Goal: Download file/media

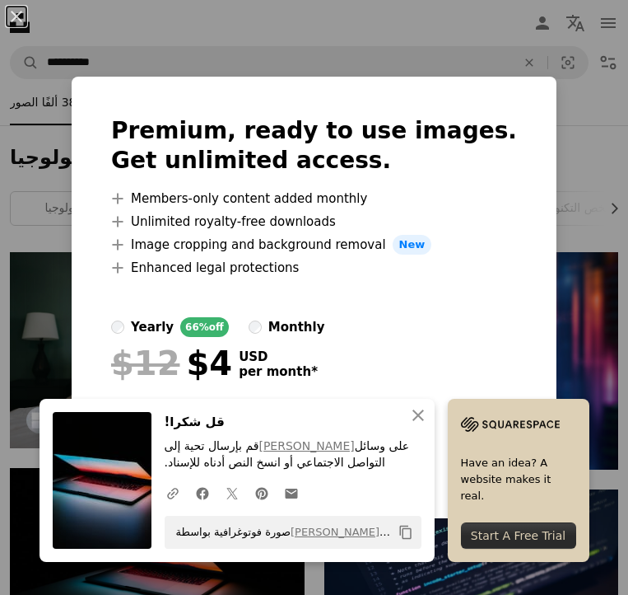
scroll to position [874, 0]
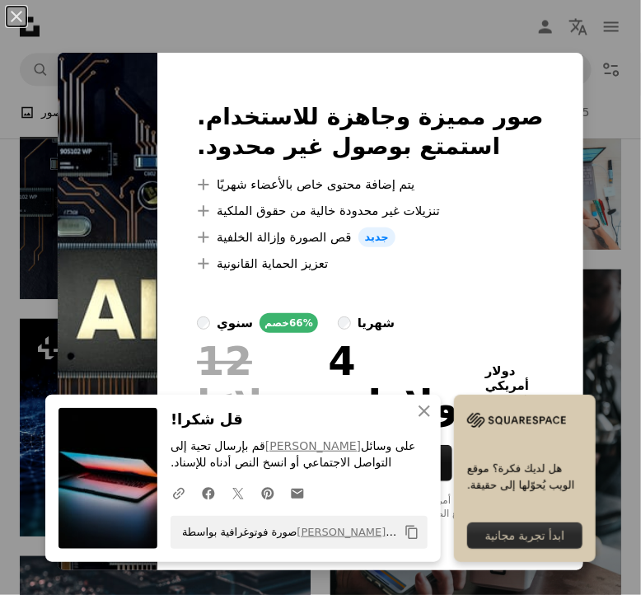
click at [585, 130] on div "An X shape صور مميزة وجاهزة للاستخدام. استمتع بوصول غير محدود. A plus sign يتم …" at bounding box center [320, 297] width 641 height 595
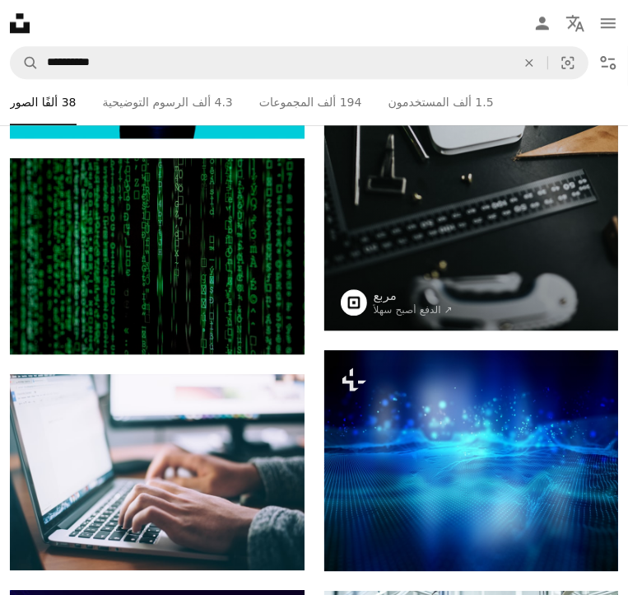
scroll to position [2289, 0]
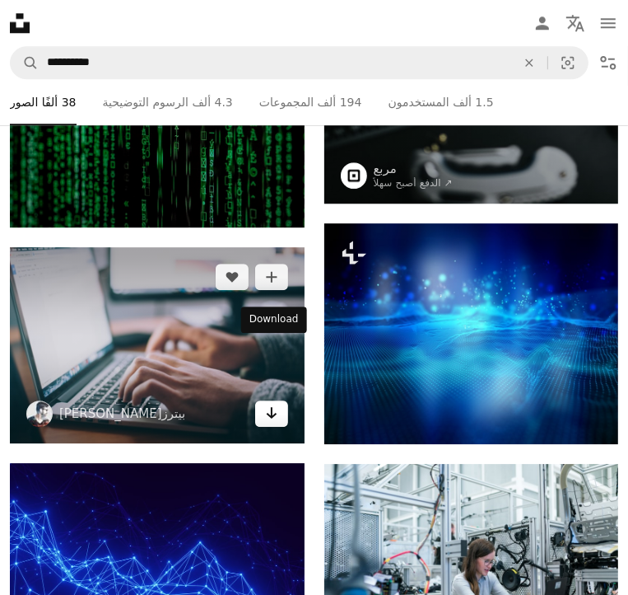
click at [273, 403] on icon "Arrow pointing down" at bounding box center [271, 413] width 13 height 20
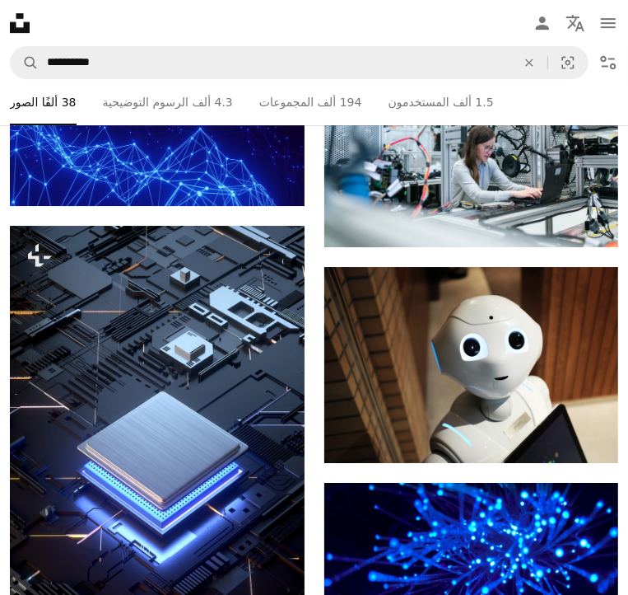
scroll to position [2759, 0]
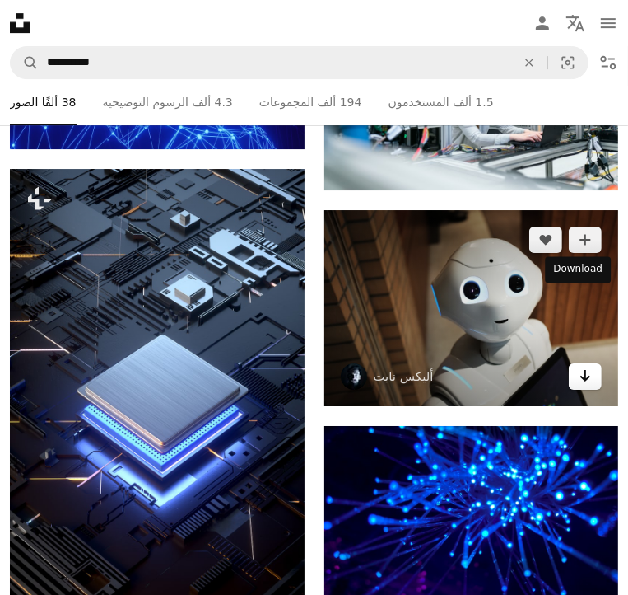
click at [580, 366] on icon "Arrow pointing down" at bounding box center [585, 376] width 13 height 20
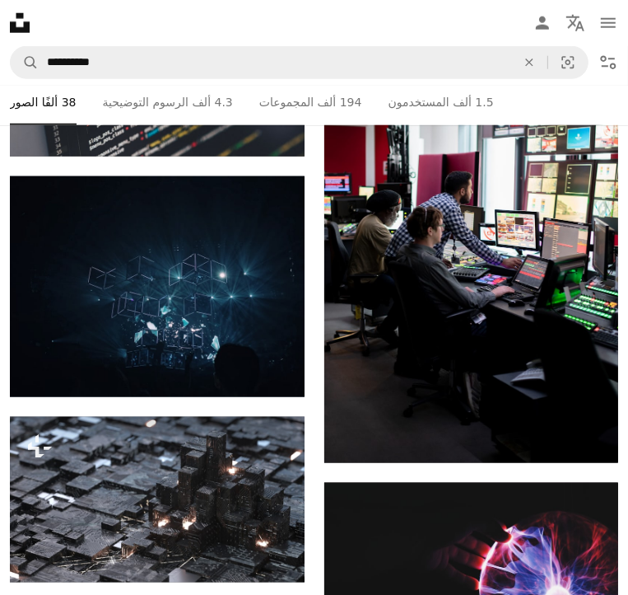
scroll to position [4068, 0]
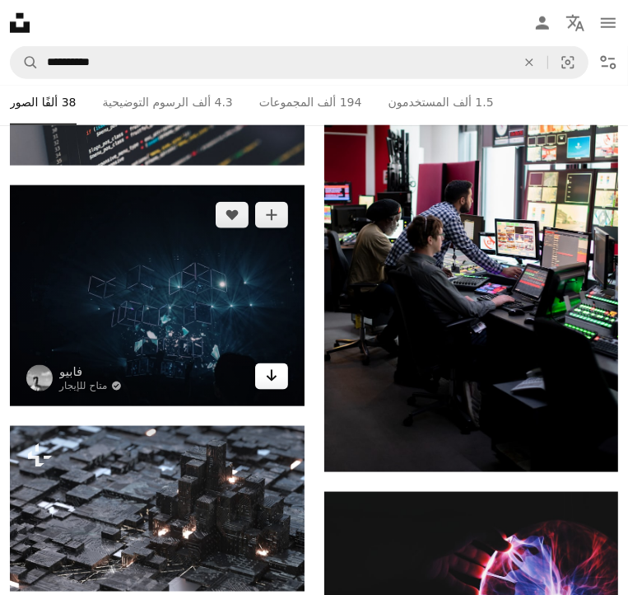
click at [275, 366] on icon "Arrow pointing down" at bounding box center [271, 376] width 13 height 20
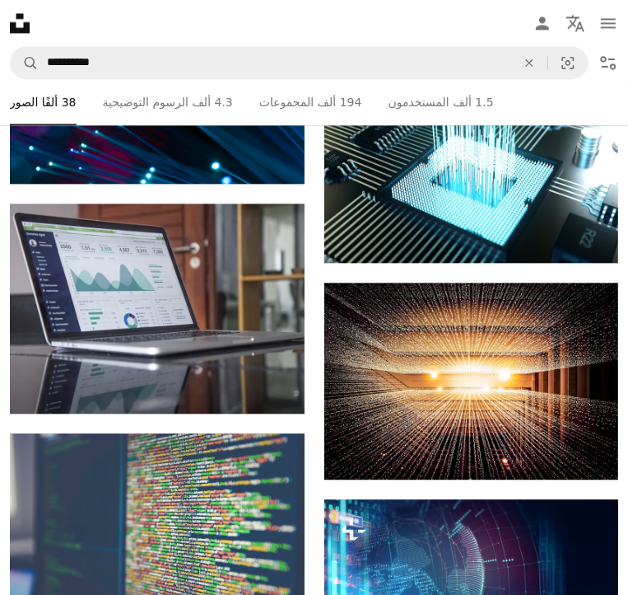
scroll to position [4929, 0]
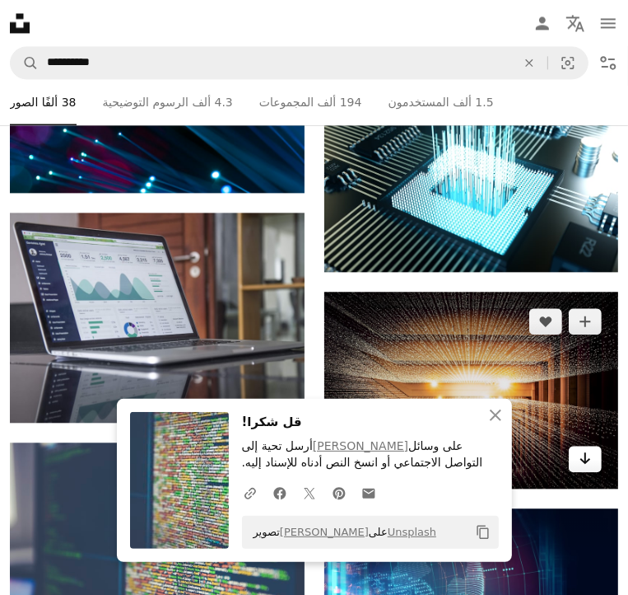
click at [579, 448] on icon "Arrow pointing down" at bounding box center [585, 458] width 13 height 20
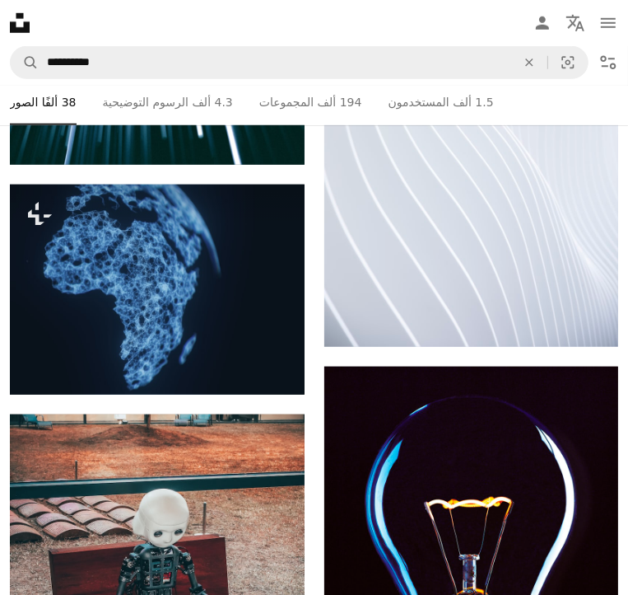
scroll to position [6973, 0]
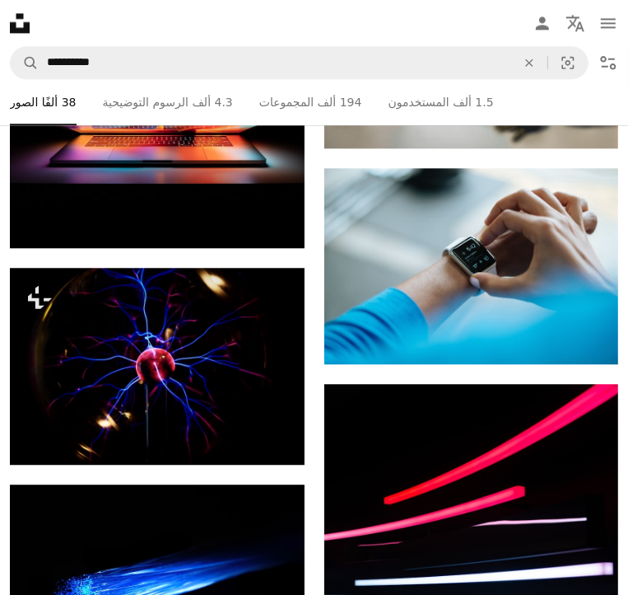
scroll to position [11239, 0]
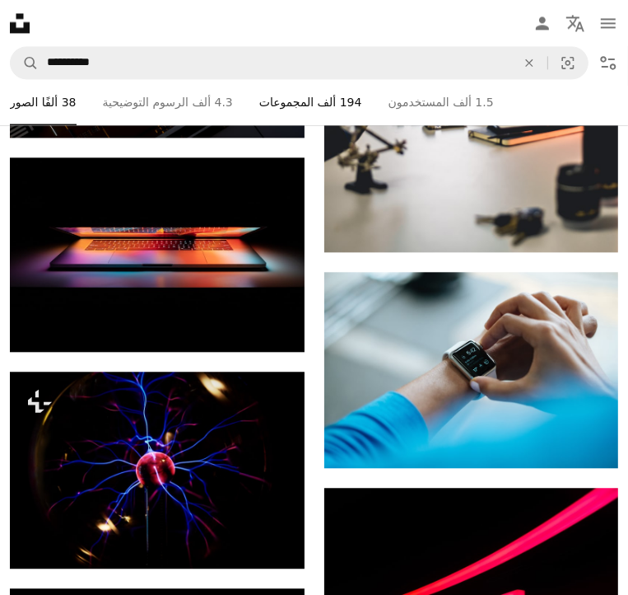
click at [314, 109] on font "المجموعات" at bounding box center [286, 102] width 54 height 13
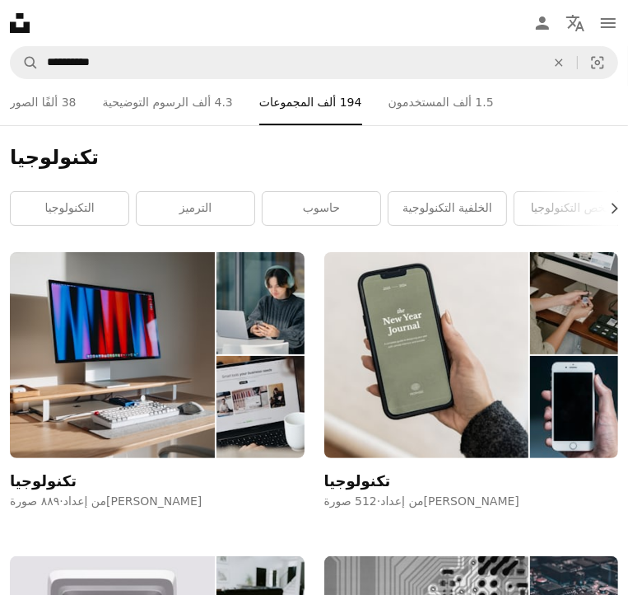
click at [612, 213] on icon "button" at bounding box center [615, 208] width 7 height 11
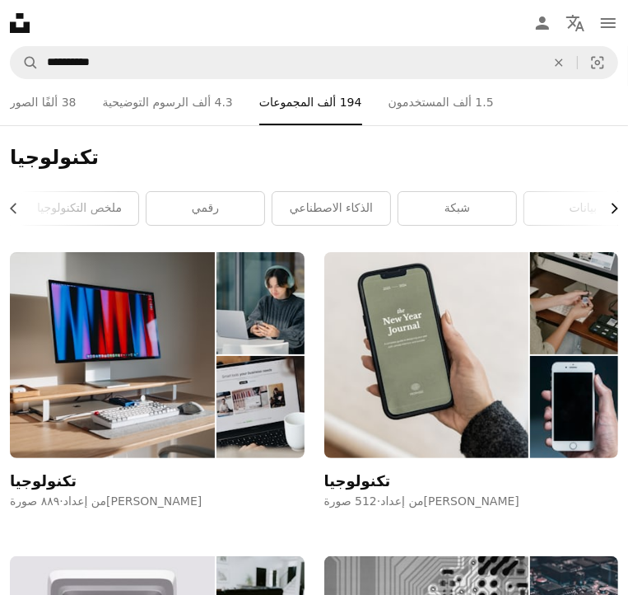
click at [606, 217] on icon "Chevron right" at bounding box center [614, 208] width 16 height 16
click at [413, 214] on font "مستقبل" at bounding box center [432, 207] width 38 height 13
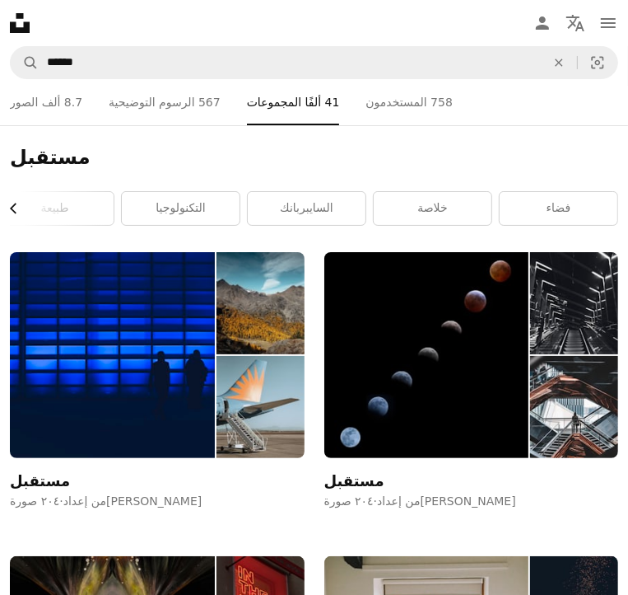
click at [16, 213] on icon "button" at bounding box center [13, 208] width 7 height 11
click at [21, 217] on icon "Chevron left" at bounding box center [14, 208] width 16 height 16
click at [18, 217] on icon "Chevron left" at bounding box center [14, 208] width 16 height 16
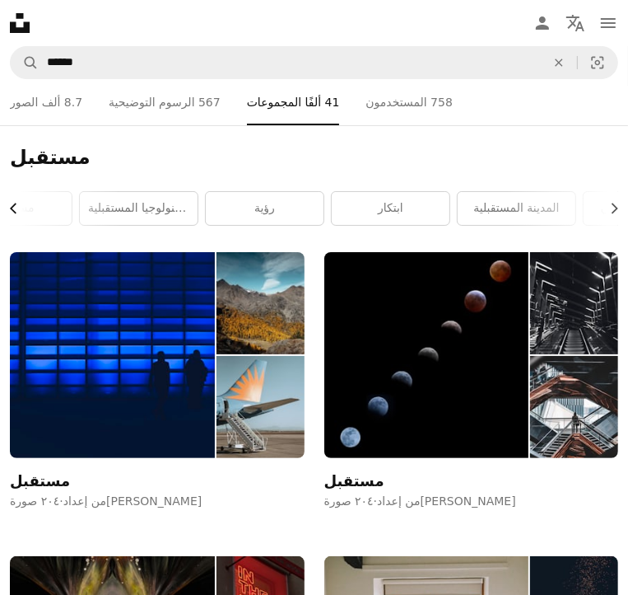
scroll to position [0, 175]
click at [21, 217] on icon "Chevron left" at bounding box center [14, 208] width 16 height 16
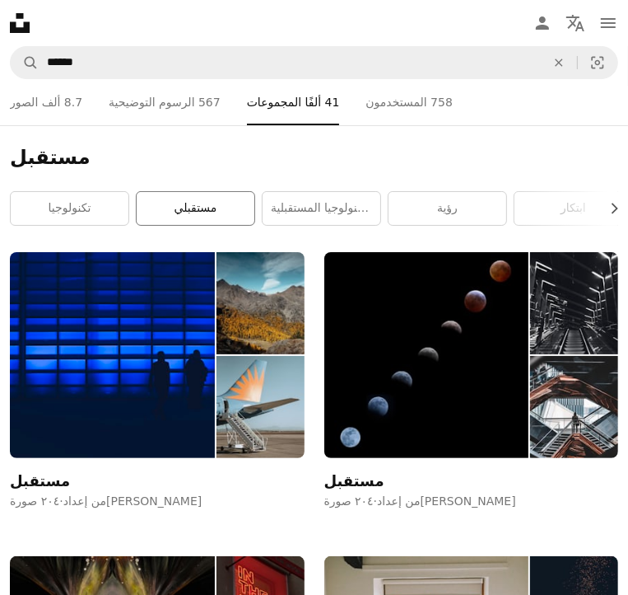
click at [182, 225] on link "مستقبلي" at bounding box center [196, 208] width 118 height 33
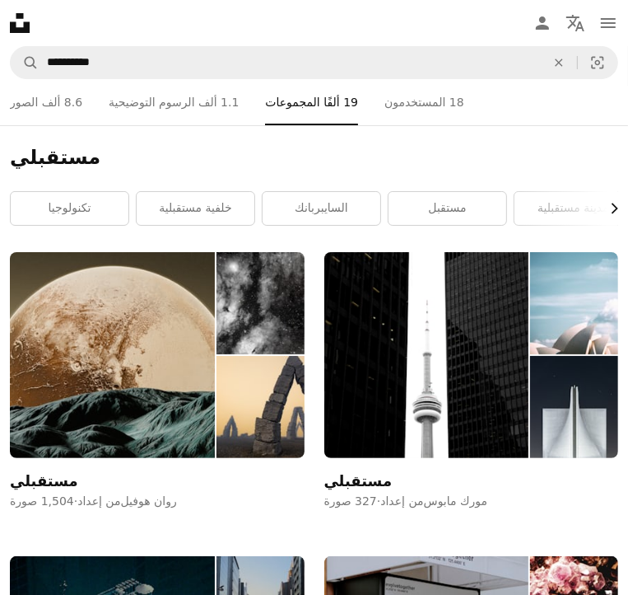
click at [606, 217] on icon "Chevron right" at bounding box center [614, 208] width 16 height 16
click at [362, 214] on font "الذكاء الاصطناعي" at bounding box center [331, 207] width 83 height 13
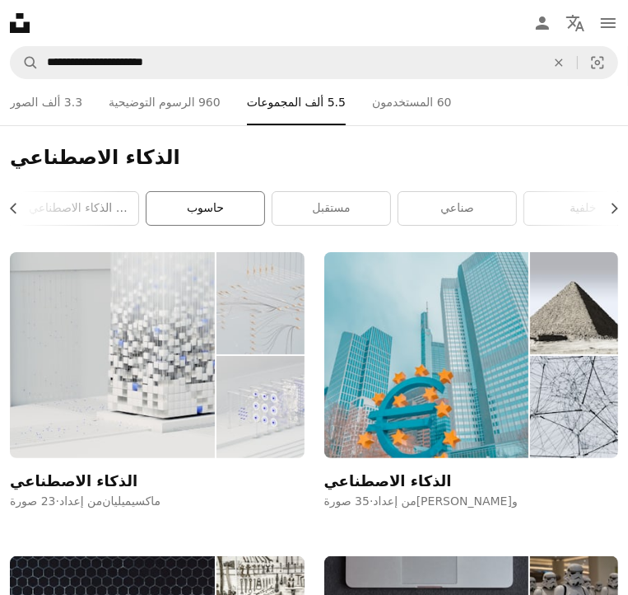
click at [244, 224] on link "حاسوب" at bounding box center [206, 208] width 118 height 33
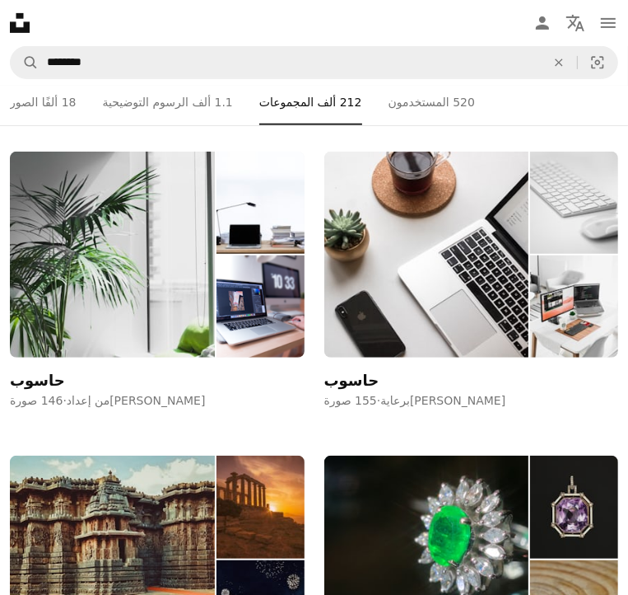
scroll to position [392, 0]
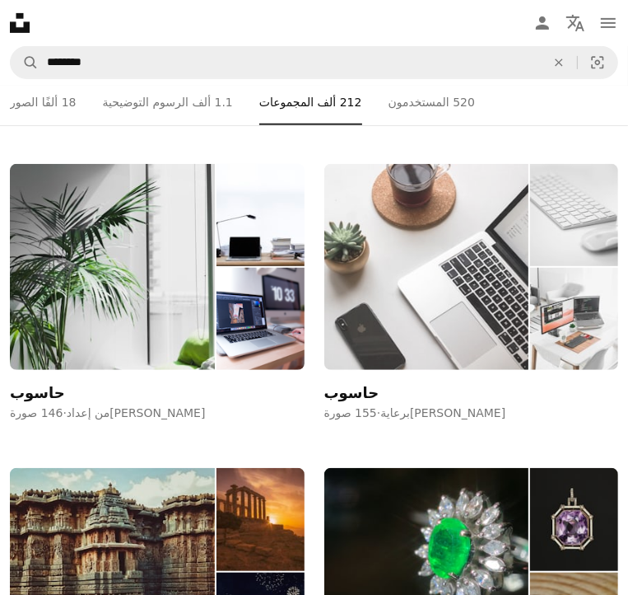
click at [447, 276] on img at bounding box center [426, 267] width 205 height 206
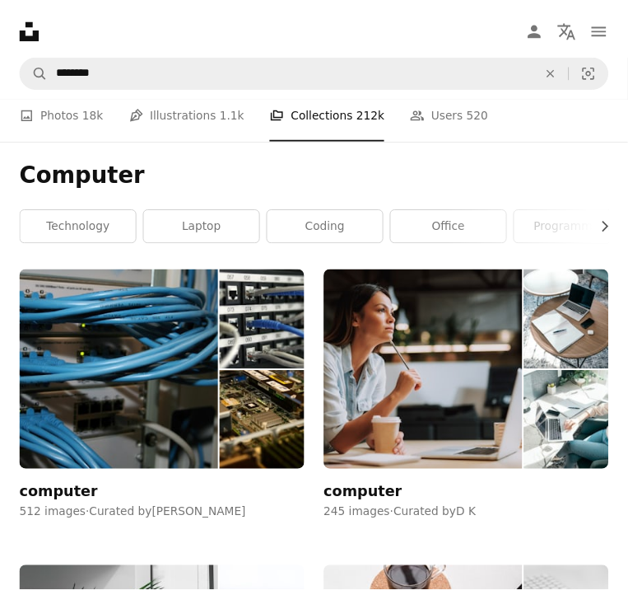
scroll to position [392, 0]
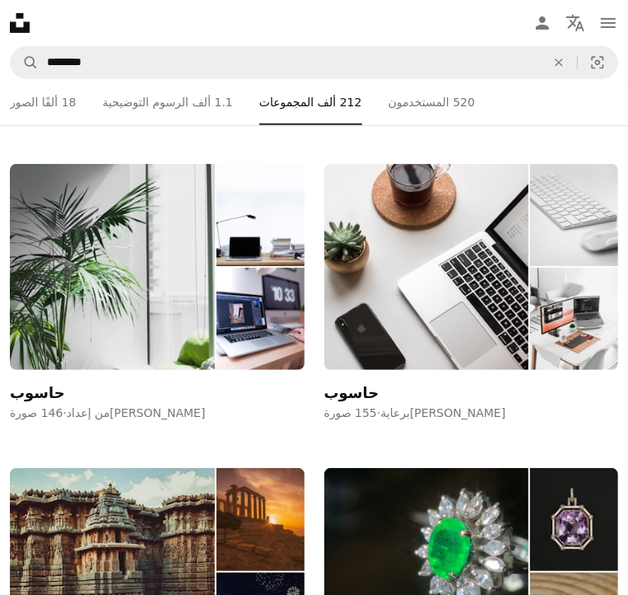
drag, startPoint x: 496, startPoint y: 294, endPoint x: 520, endPoint y: 393, distance: 101.7
click at [520, 393] on div "حاسوب 155 صورة · برعاية [PERSON_NAME]" at bounding box center [471, 293] width 295 height 258
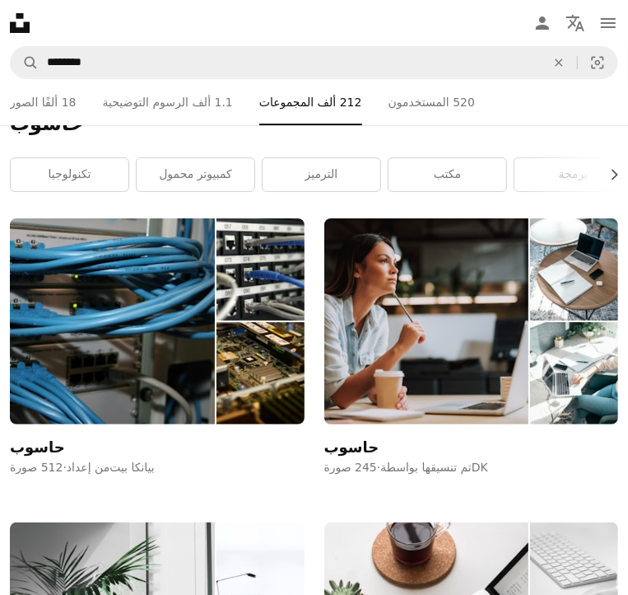
scroll to position [0, 0]
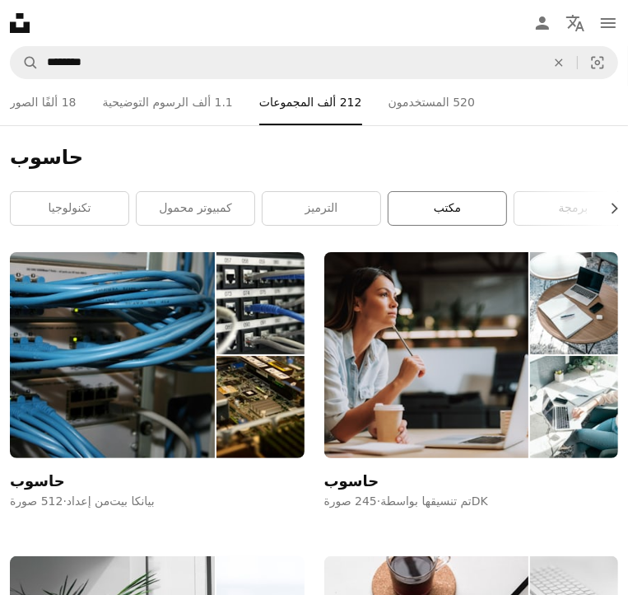
click at [481, 222] on link "مكتب" at bounding box center [448, 208] width 118 height 33
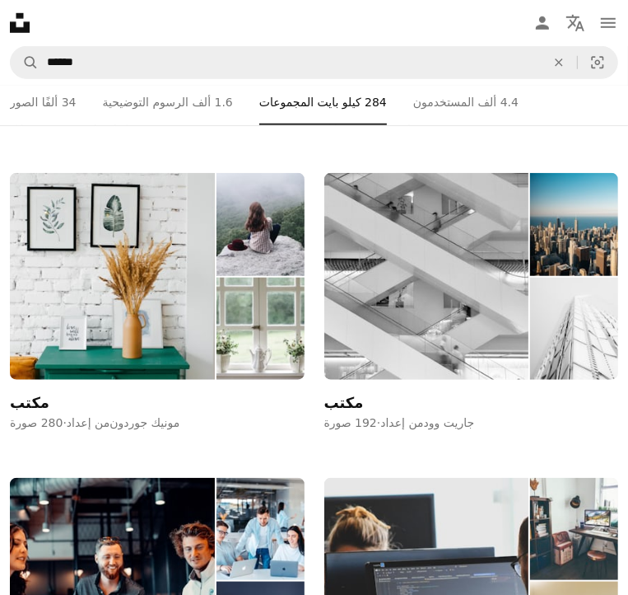
scroll to position [691, 0]
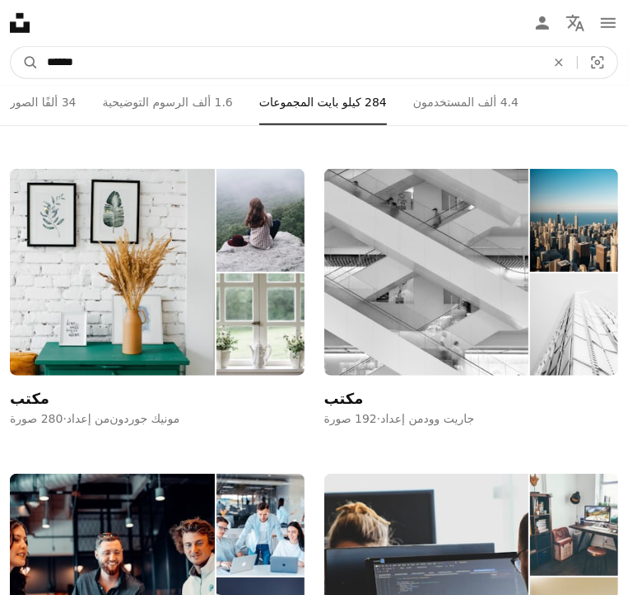
click at [386, 63] on input "******" at bounding box center [290, 62] width 502 height 31
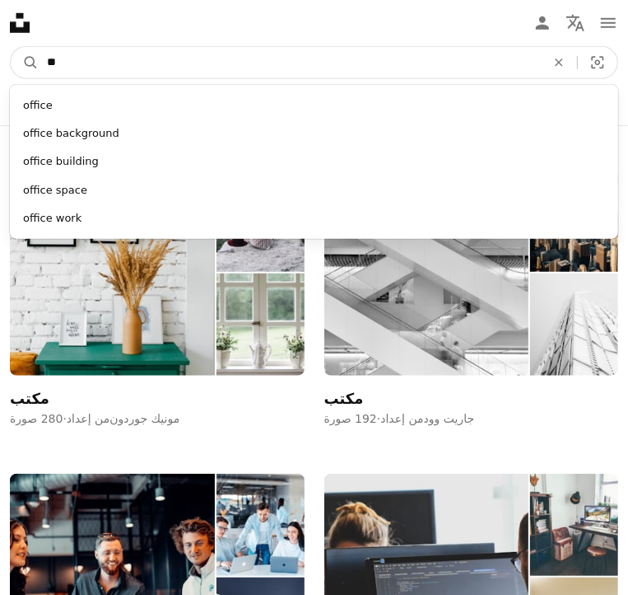
type input "*"
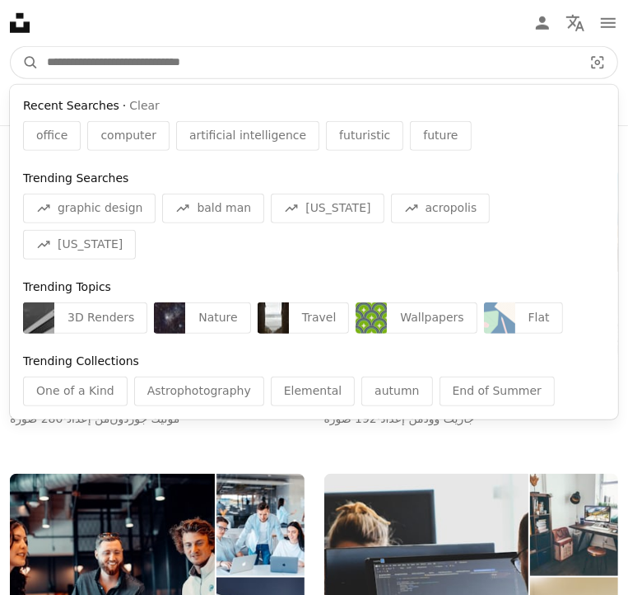
paste input "**********"
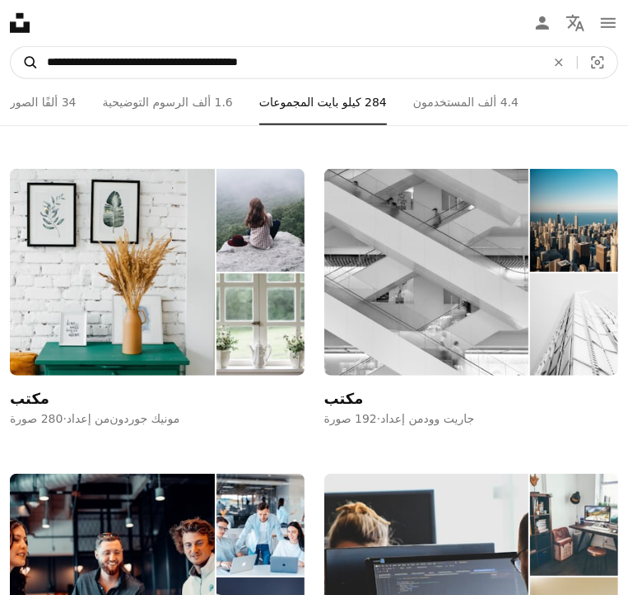
drag, startPoint x: 102, startPoint y: 72, endPoint x: 47, endPoint y: 70, distance: 55.2
click at [47, 70] on form "**********" at bounding box center [314, 62] width 609 height 33
type input "**********"
click button "A magnifying glass" at bounding box center [25, 62] width 28 height 31
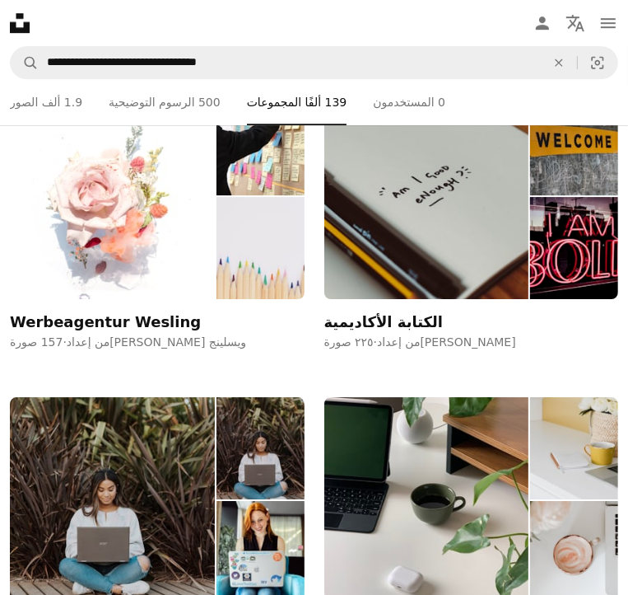
scroll to position [2570, 0]
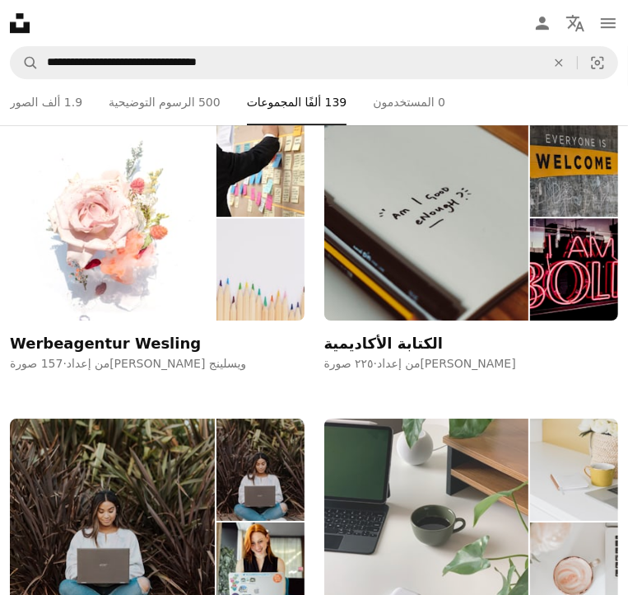
click at [441, 544] on img at bounding box center [426, 521] width 205 height 206
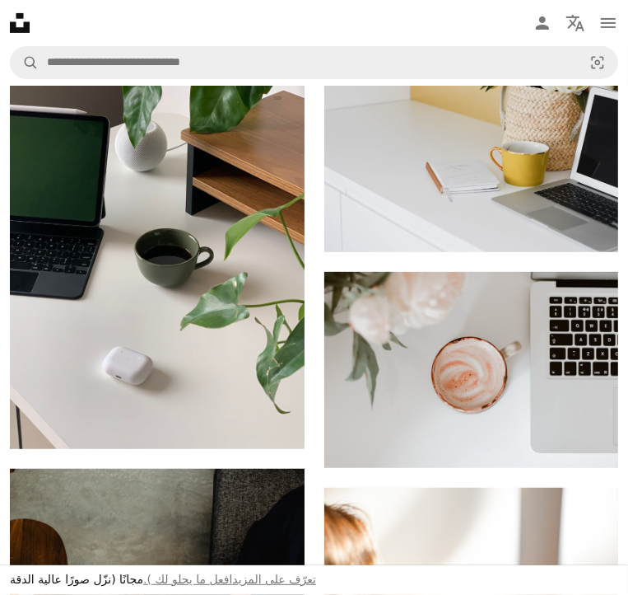
scroll to position [259, 0]
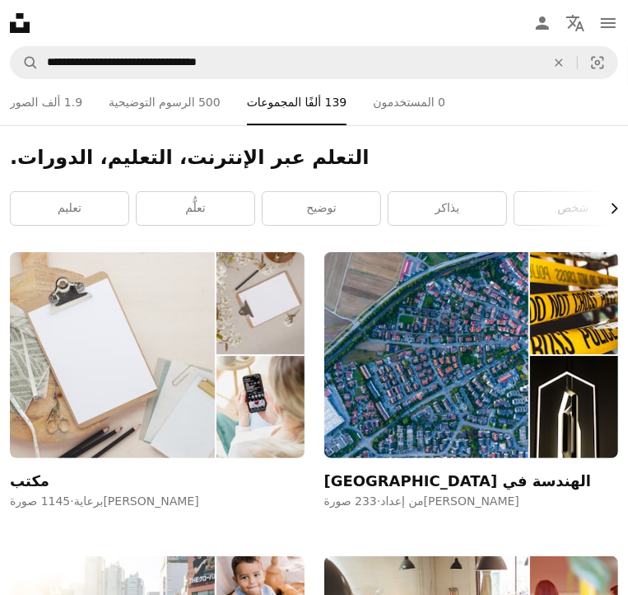
click at [612, 213] on icon "button" at bounding box center [615, 208] width 7 height 11
click at [496, 224] on link "أكاديمية" at bounding box center [458, 208] width 118 height 33
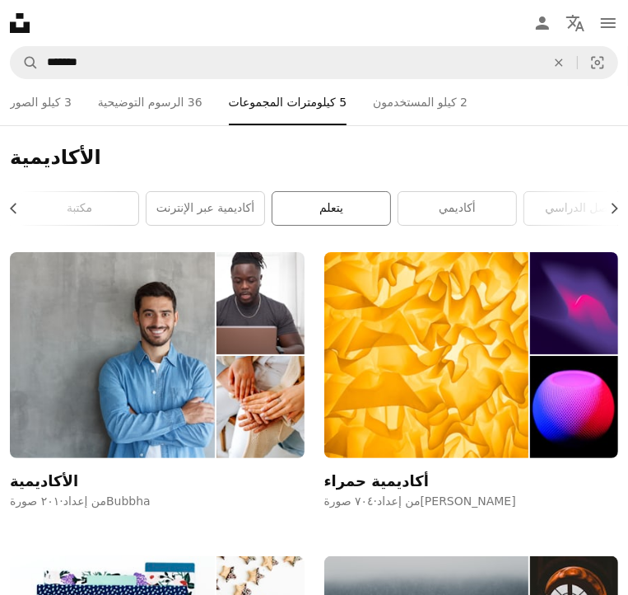
click at [375, 215] on link "يتعلم" at bounding box center [332, 208] width 118 height 33
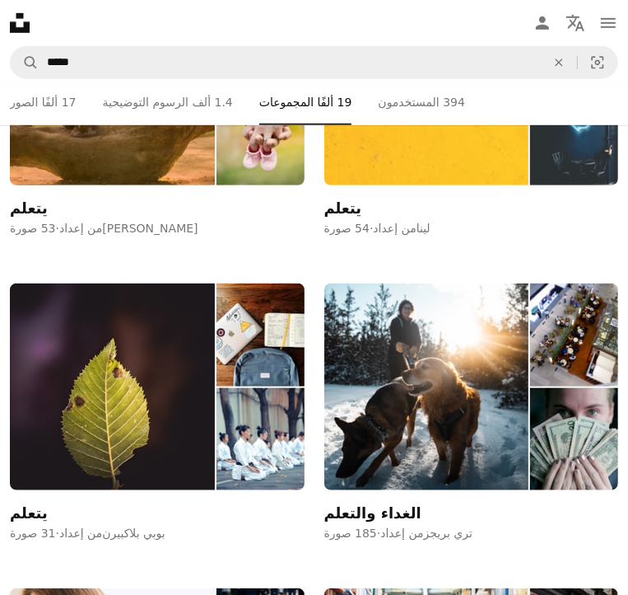
scroll to position [547, 0]
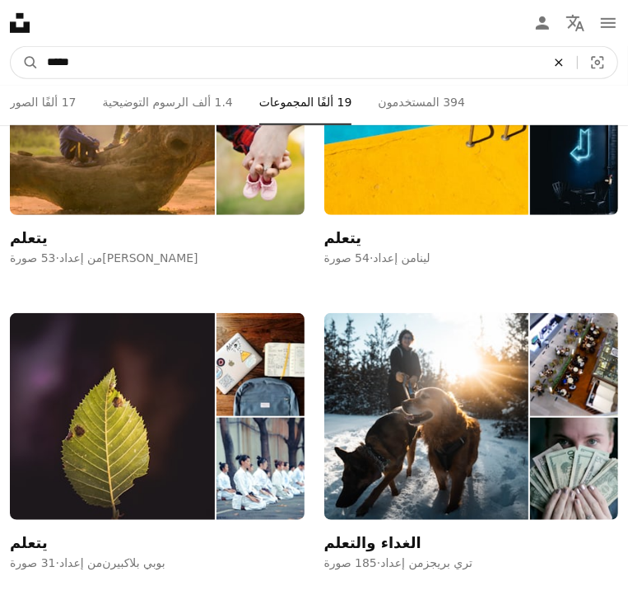
click at [546, 69] on icon "An X shape" at bounding box center [559, 62] width 36 height 13
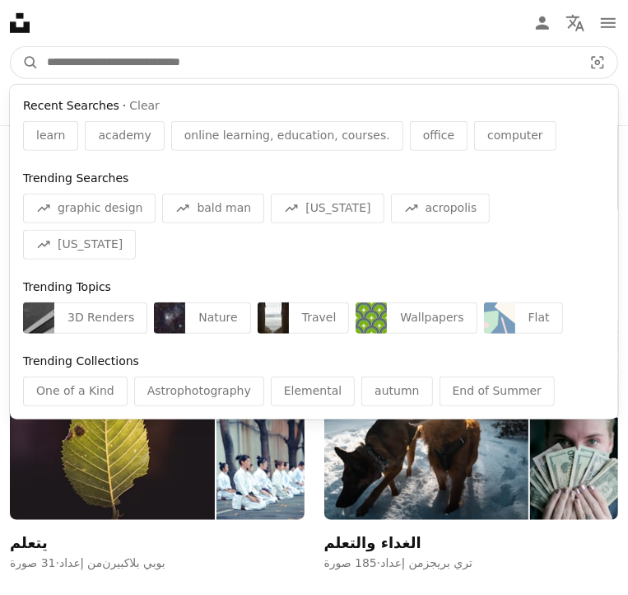
click at [498, 57] on input "البحث عن الصور المرئية في جميع أنحاء الموقع" at bounding box center [308, 62] width 539 height 31
paste input "**********"
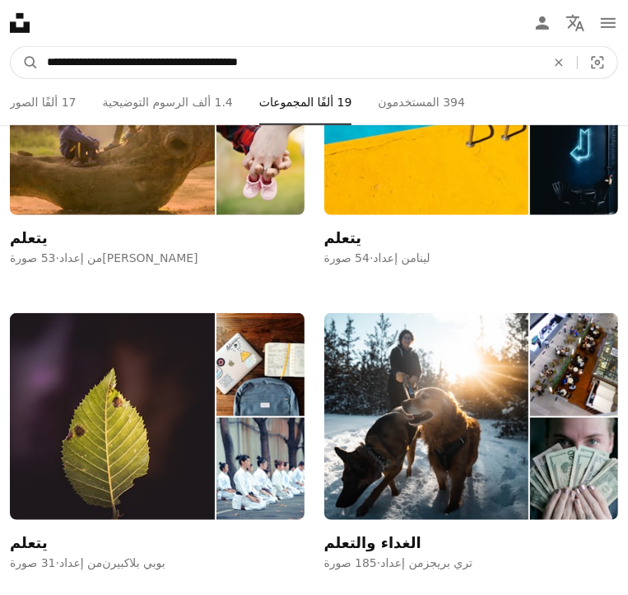
click at [247, 69] on input "**********" at bounding box center [290, 62] width 502 height 31
click at [241, 69] on input "**********" at bounding box center [290, 62] width 502 height 31
drag, startPoint x: 241, startPoint y: 69, endPoint x: 184, endPoint y: 69, distance: 57.6
click at [184, 69] on input "**********" at bounding box center [290, 62] width 502 height 31
click at [226, 68] on input "**********" at bounding box center [290, 62] width 502 height 31
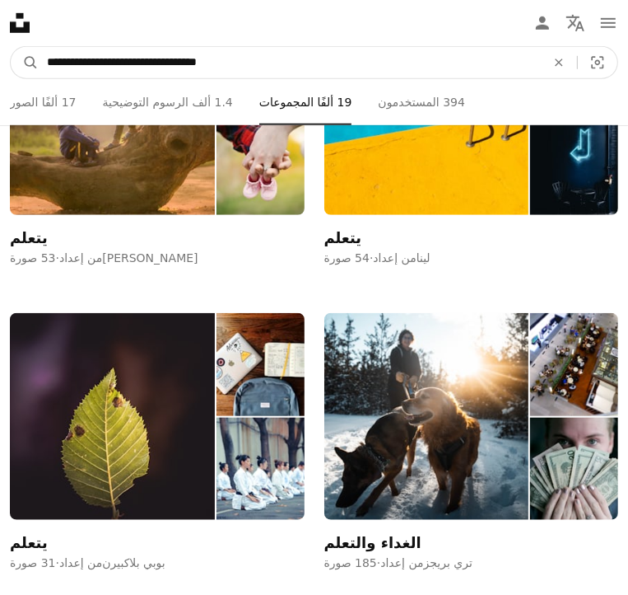
type input "**********"
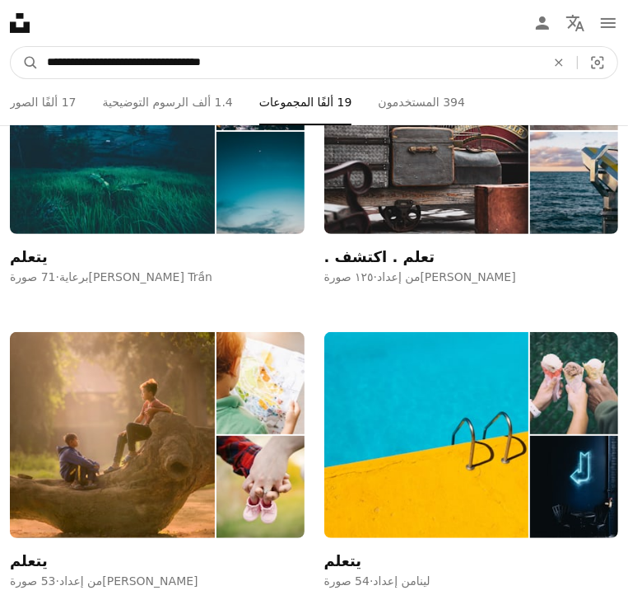
scroll to position [0, 0]
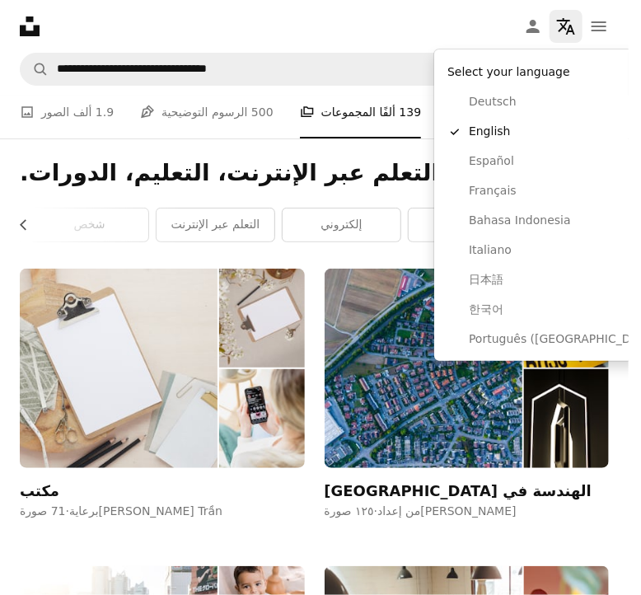
click at [571, 17] on icon "Localization icon" at bounding box center [566, 26] width 20 height 20
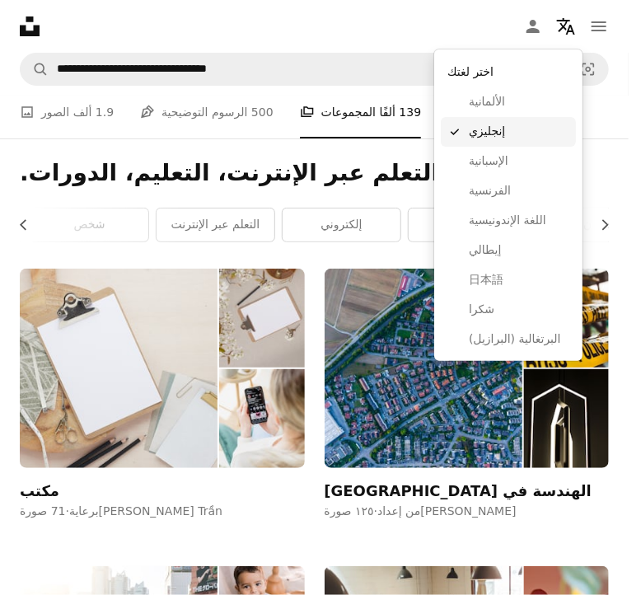
click at [521, 134] on span "إنجليزي" at bounding box center [519, 132] width 100 height 16
